Goal: Use online tool/utility: Utilize a website feature to perform a specific function

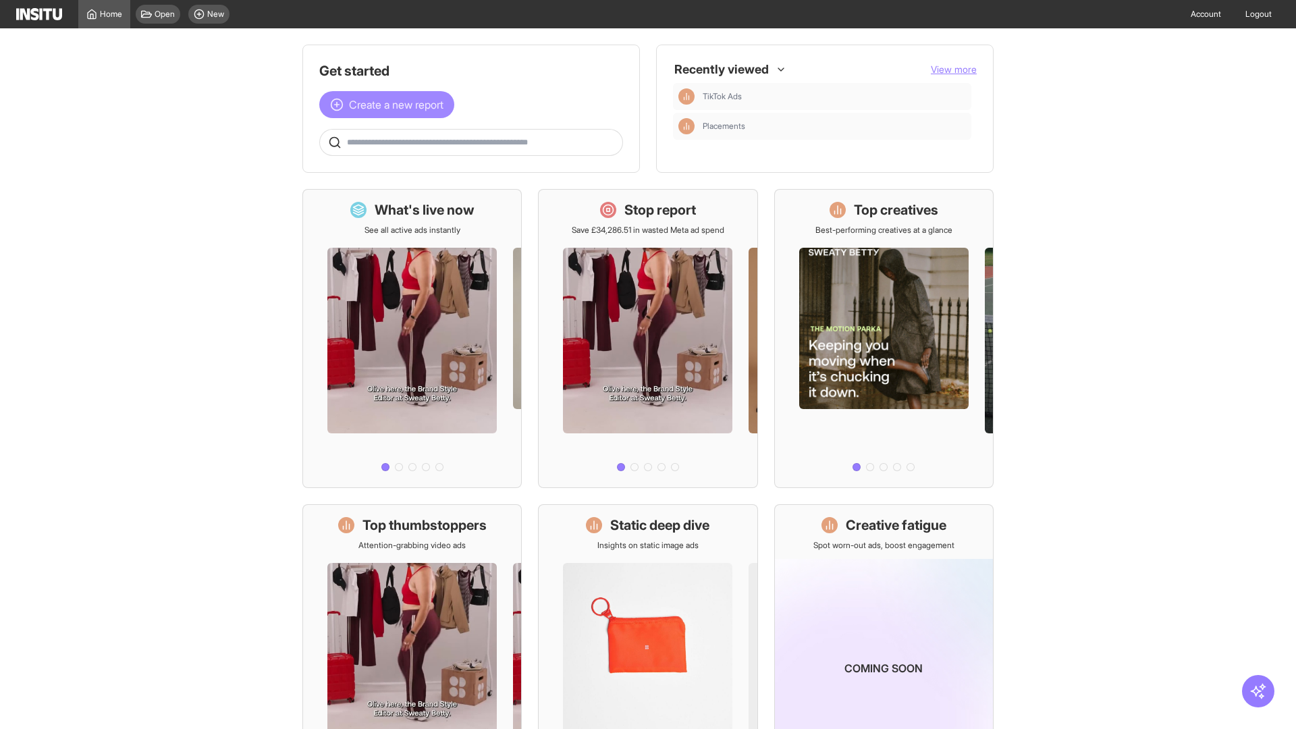
click at [390, 105] on span "Create a new report" at bounding box center [396, 105] width 95 height 16
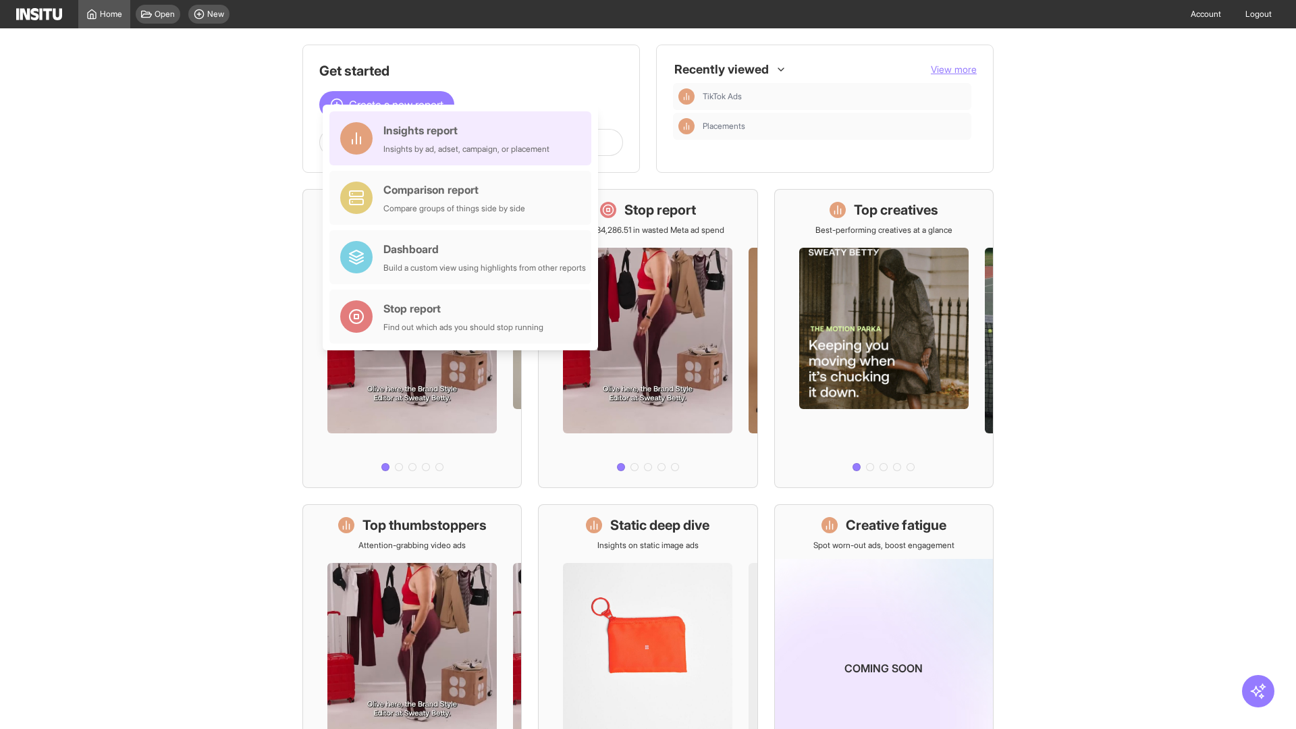
click at [464, 138] on div "Insights report Insights by ad, adset, campaign, or placement" at bounding box center [466, 138] width 166 height 32
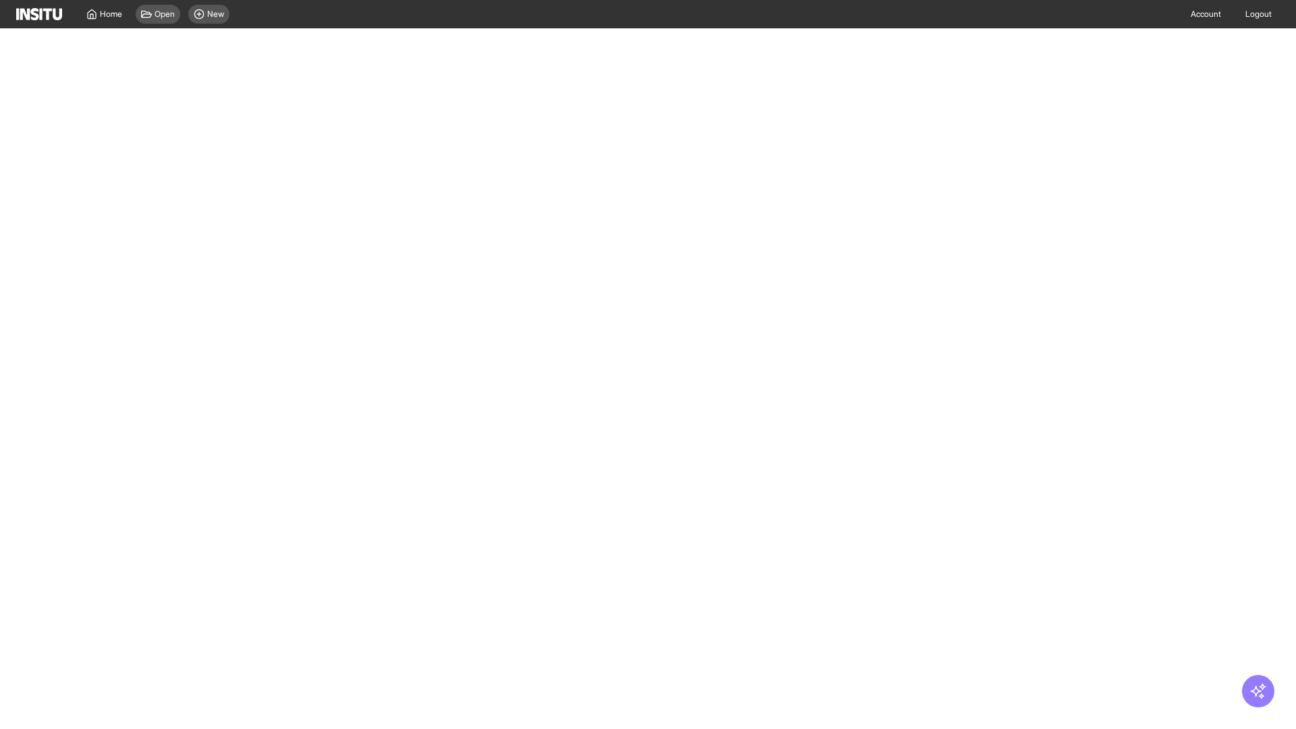
select select "**"
